Goal: Information Seeking & Learning: Learn about a topic

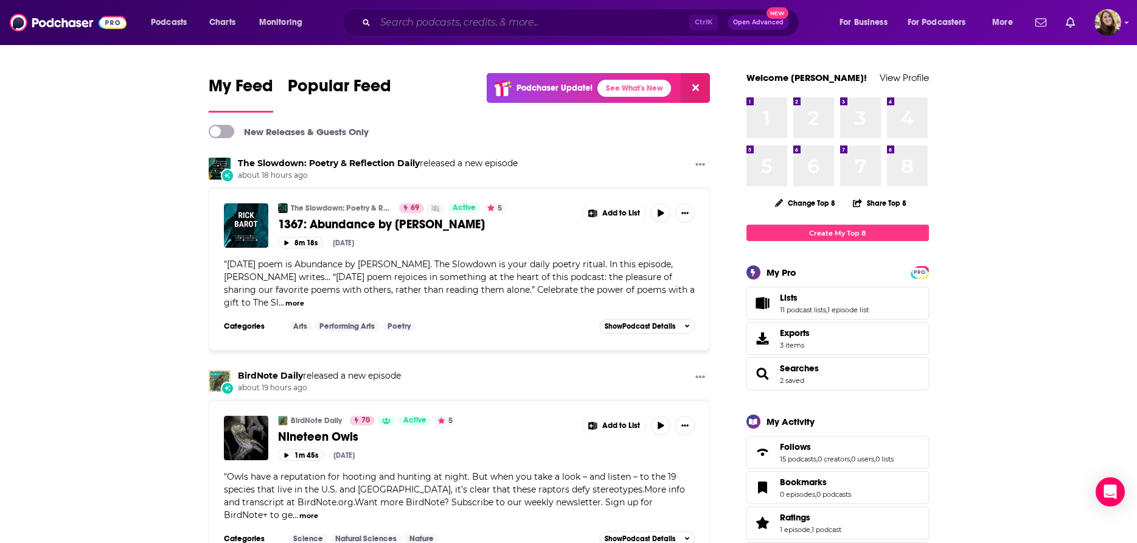
click at [432, 24] on input "Search podcasts, credits, & more..." at bounding box center [532, 22] width 314 height 19
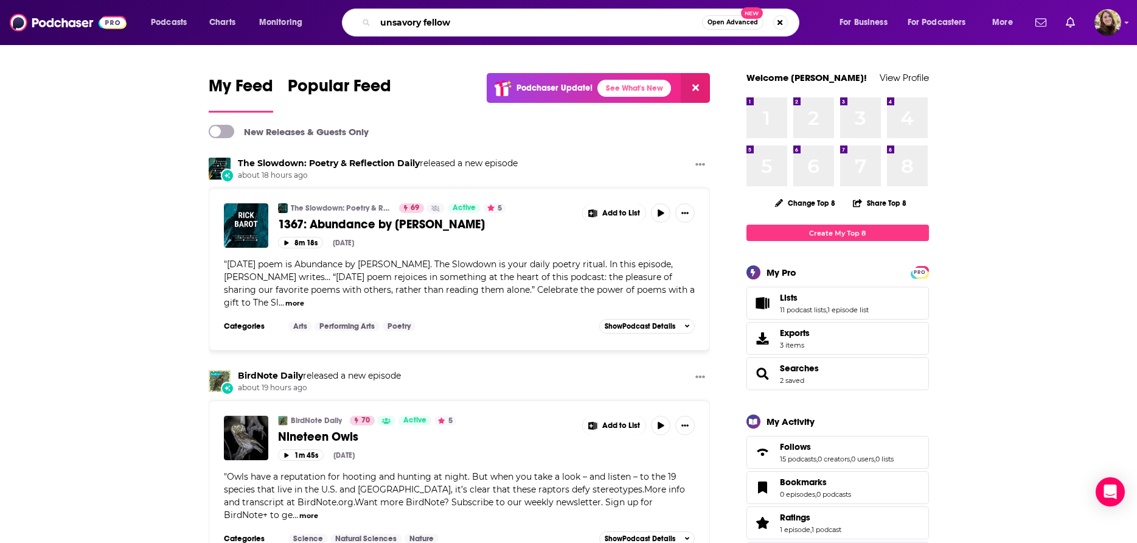
type input "unsavory fellow"
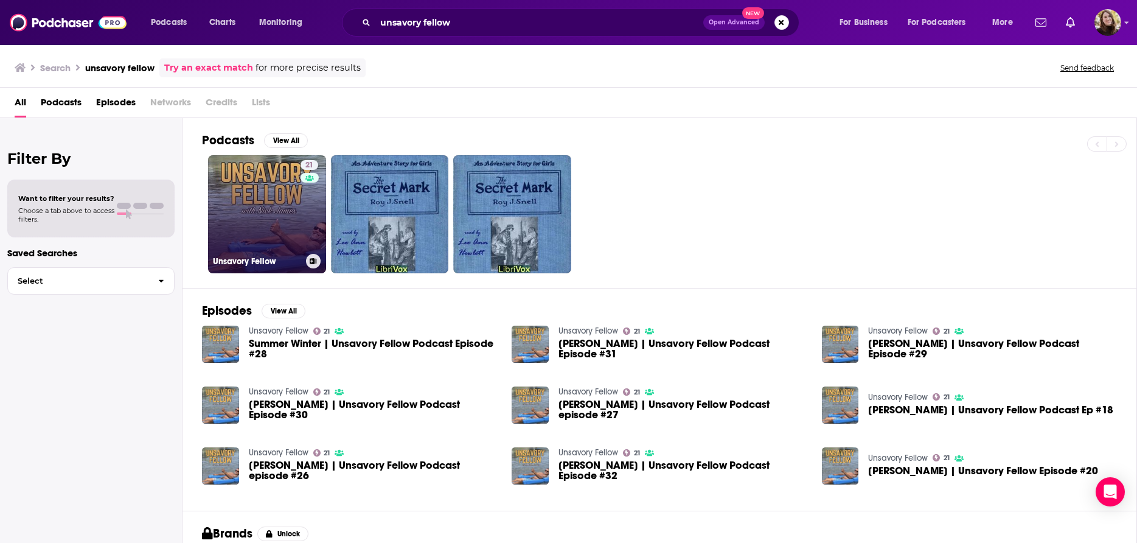
click at [285, 209] on link "21 Unsavory Fellow" at bounding box center [267, 214] width 118 height 118
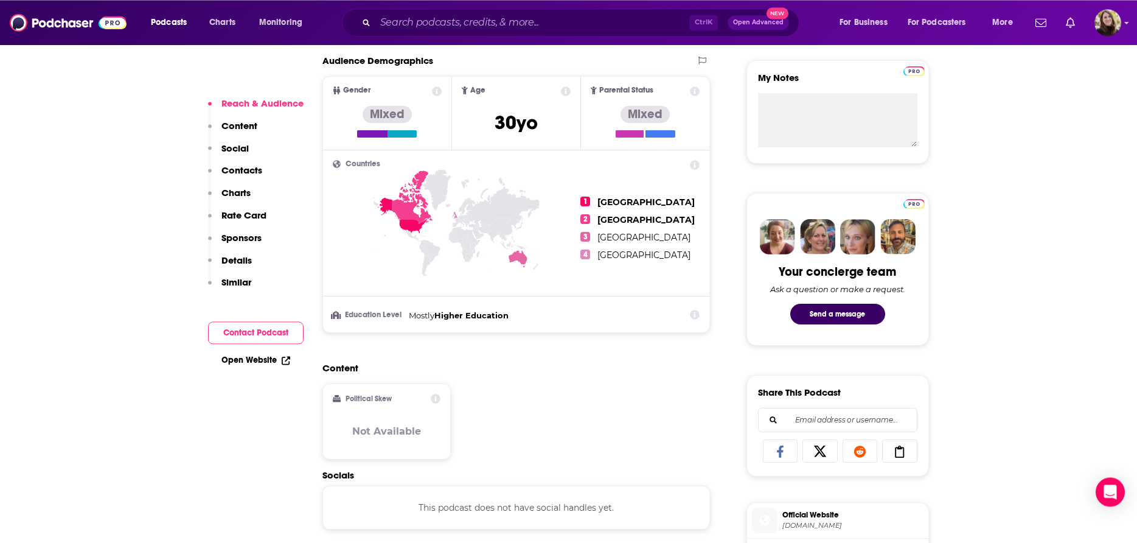
scroll to position [434, 0]
